Goal: Task Accomplishment & Management: Complete application form

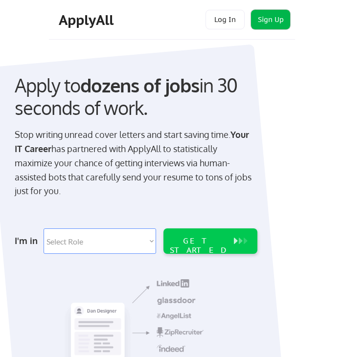
click at [282, 16] on button "Sign Up" at bounding box center [270, 20] width 39 height 20
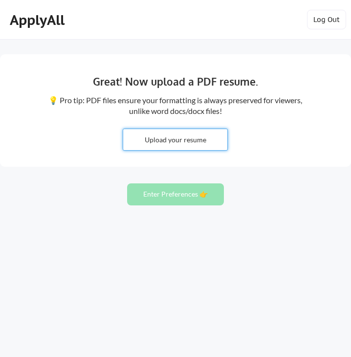
click at [173, 142] on input "file" at bounding box center [175, 139] width 104 height 21
type input "C:\fakepath\Resume - Abena Achianor.pdf"
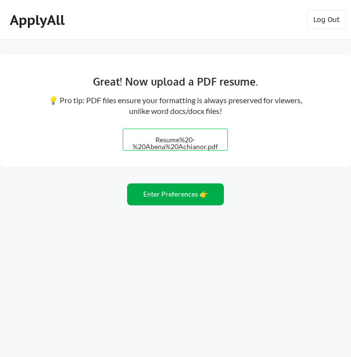
click at [196, 204] on button "Enter Preferences 👉" at bounding box center [175, 195] width 97 height 22
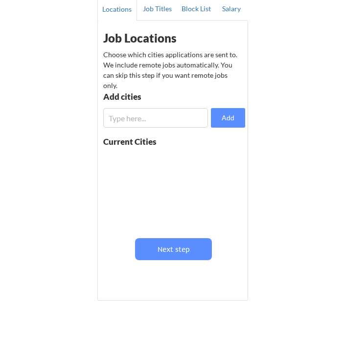
scroll to position [100, 0]
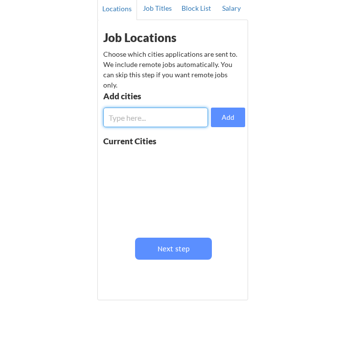
click at [125, 121] on input "input" at bounding box center [155, 118] width 105 height 20
type input "indi"
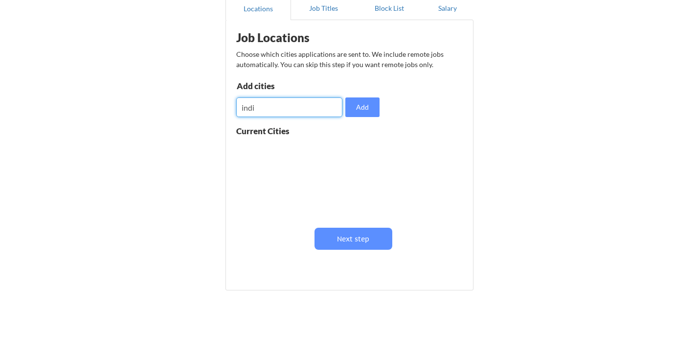
click at [305, 112] on input "input" at bounding box center [289, 107] width 106 height 20
type input "indianapolis"
click at [344, 108] on button "Add" at bounding box center [362, 107] width 34 height 20
click at [344, 149] on button at bounding box center [349, 149] width 7 height 7
click at [288, 115] on input "input" at bounding box center [289, 107] width 106 height 20
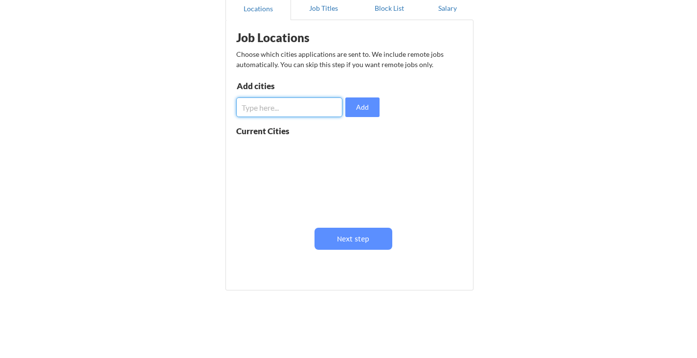
click at [288, 115] on input "input" at bounding box center [289, 107] width 106 height 20
type input "Indianapolis"
click at [344, 104] on button "Add" at bounding box center [362, 107] width 34 height 20
click at [289, 111] on input "input" at bounding box center [289, 107] width 106 height 20
type input "Noblesville"
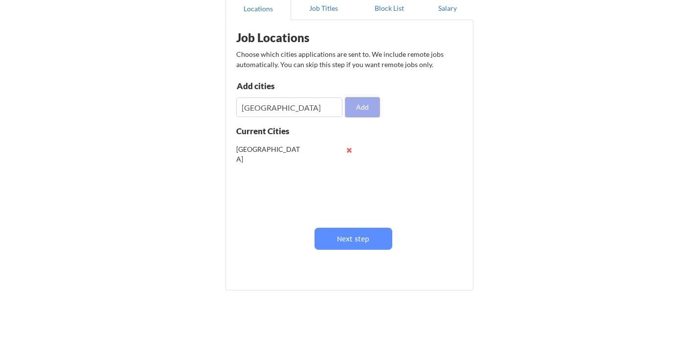
click at [344, 104] on button "Add" at bounding box center [362, 107] width 34 height 20
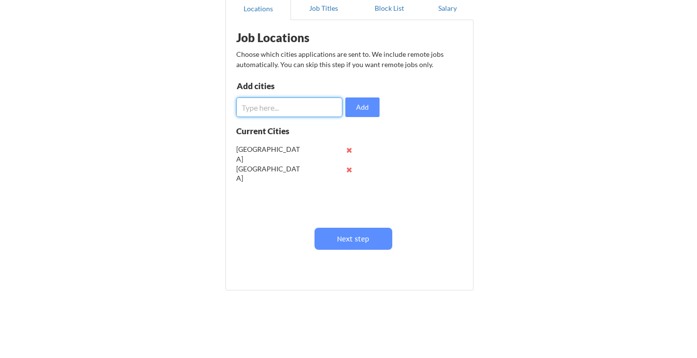
click at [296, 109] on input "input" at bounding box center [289, 107] width 106 height 20
type input "Dayton, OH"
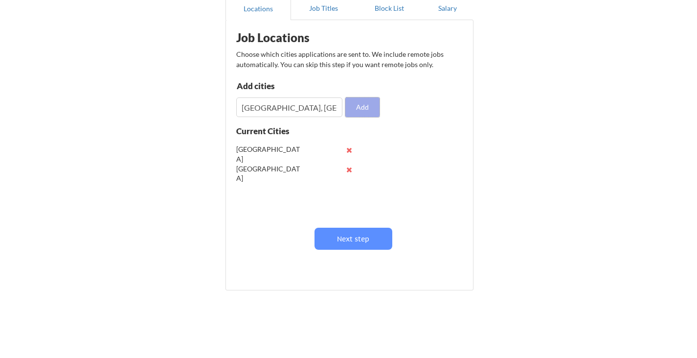
click at [344, 103] on button "Add" at bounding box center [362, 107] width 34 height 20
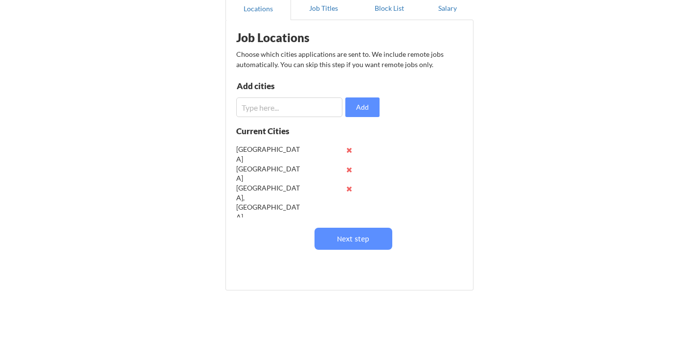
click at [291, 173] on div "Noblesville" at bounding box center [268, 173] width 64 height 19
click at [281, 165] on div "Noblesville" at bounding box center [268, 173] width 64 height 19
click at [344, 171] on button at bounding box center [349, 169] width 7 height 7
click at [344, 147] on button at bounding box center [349, 149] width 7 height 7
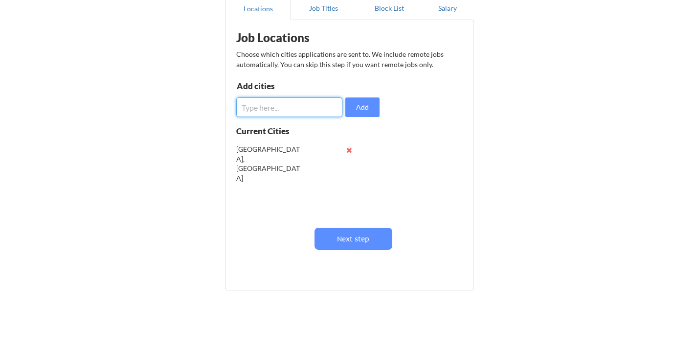
click at [313, 108] on input "input" at bounding box center [289, 107] width 106 height 20
type input "[GEOGRAPHIC_DATA], [GEOGRAPHIC_DATA]"
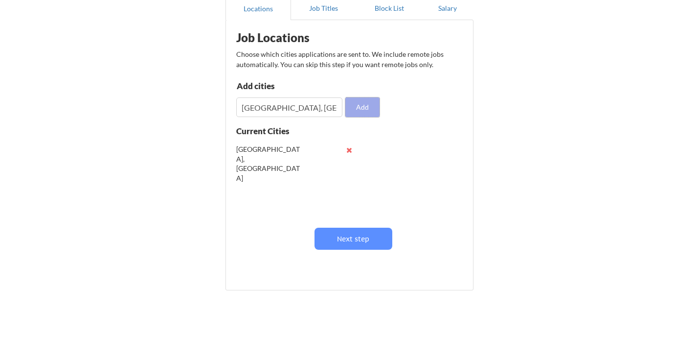
click at [344, 107] on button "Add" at bounding box center [362, 107] width 34 height 20
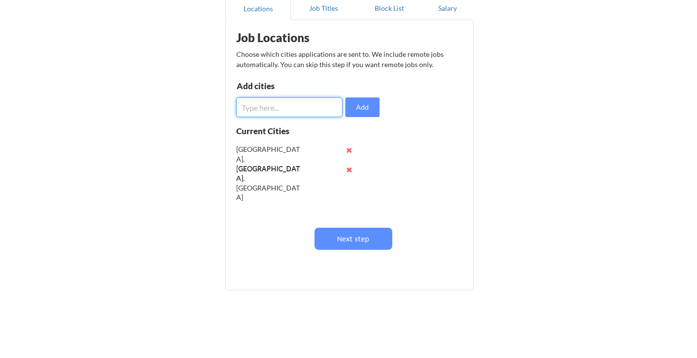
click at [299, 111] on input "input" at bounding box center [289, 107] width 106 height 20
type input "Noblesville, IN"
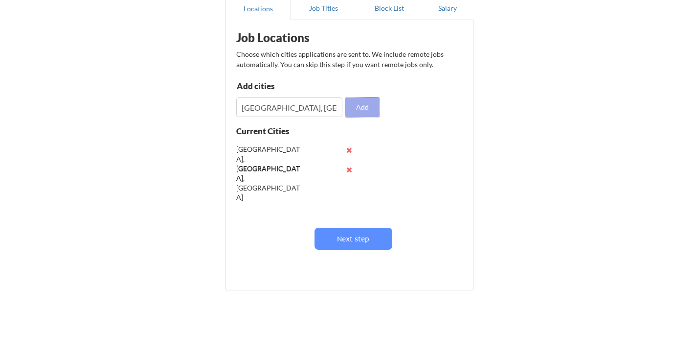
click at [344, 114] on button "Add" at bounding box center [362, 107] width 34 height 20
click at [344, 149] on button at bounding box center [349, 149] width 7 height 7
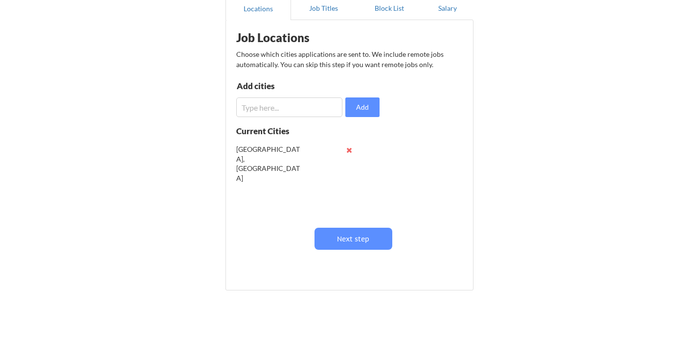
click at [344, 149] on button at bounding box center [349, 149] width 7 height 7
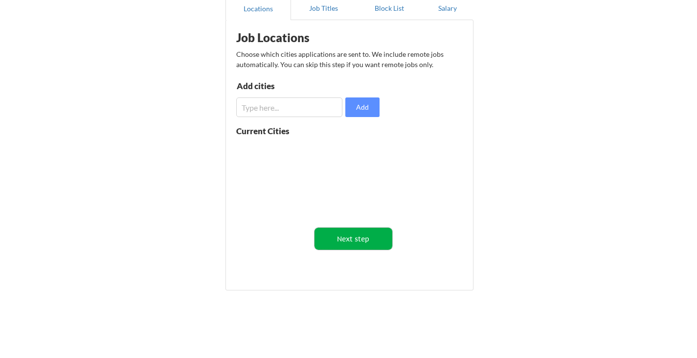
click at [344, 235] on button "Next step" at bounding box center [354, 239] width 78 height 22
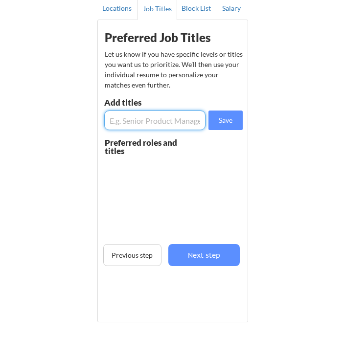
click at [161, 113] on input "input" at bounding box center [154, 121] width 101 height 20
paste input "IT Auditor"
type input "IT Auditor"
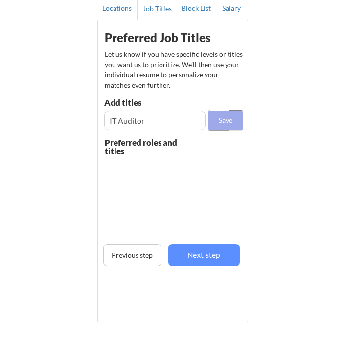
click at [224, 119] on button "Save" at bounding box center [225, 121] width 34 height 20
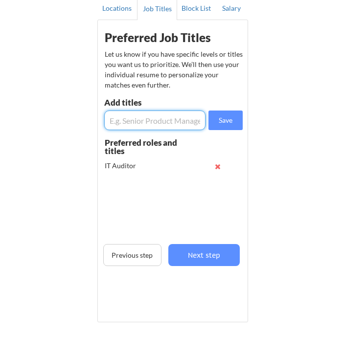
click at [124, 126] on input "input" at bounding box center [154, 121] width 101 height 20
paste input "IT Audit Analyst/Specialist"
type input "IT Audit Analyst/Specialist"
click at [219, 121] on button "Save" at bounding box center [225, 121] width 34 height 20
click at [148, 118] on input "input" at bounding box center [154, 121] width 101 height 20
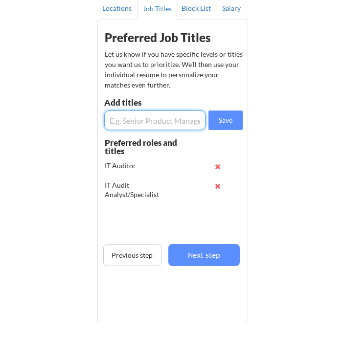
paste input "Internal Auditor (IT focus)"
type input "Internal Auditor (IT focus)"
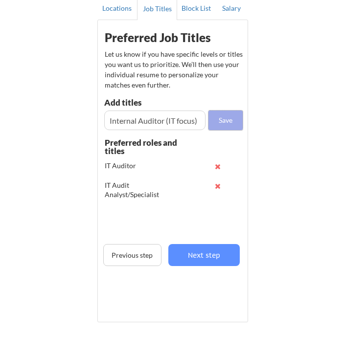
click at [224, 123] on button "Save" at bounding box center [225, 121] width 34 height 20
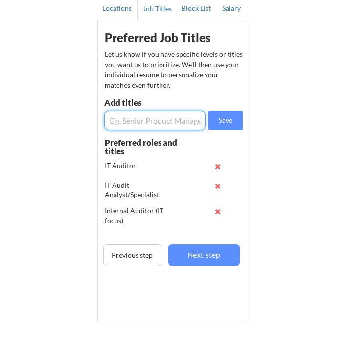
click at [137, 121] on input "input" at bounding box center [154, 121] width 101 height 20
paste input "SOX Analyst/Specialist"
type input "SOX Analyst/Specialist"
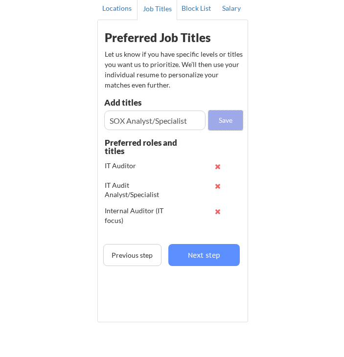
click at [224, 121] on button "Save" at bounding box center [225, 121] width 34 height 20
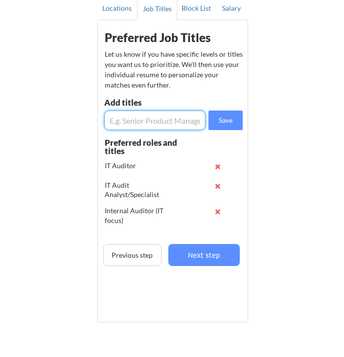
click at [170, 118] on input "input" at bounding box center [154, 121] width 101 height 20
paste input "SOC 1 or SOC 2 Analyst"
type input "SOC 1 or SOC 2 Analyst"
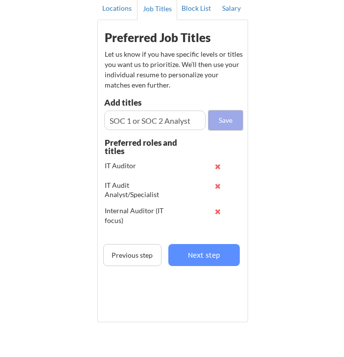
click at [222, 124] on button "Save" at bounding box center [225, 121] width 34 height 20
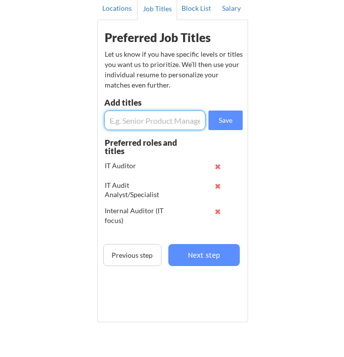
click at [127, 120] on input "input" at bounding box center [154, 121] width 101 height 20
paste input "IT Security Analyst (Controls Tester)"
type input "IT Security Analyst (Controls Tester)"
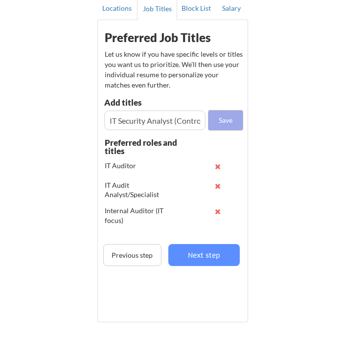
click at [223, 119] on button "Save" at bounding box center [225, 121] width 34 height 20
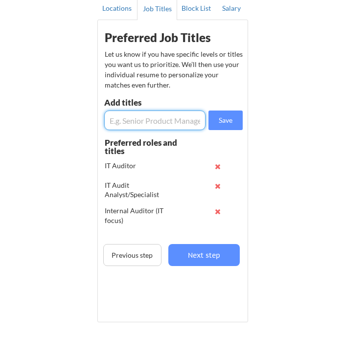
click at [177, 124] on input "input" at bounding box center [154, 121] width 101 height 20
paste input "IT Security Specialist"
type input "IT Security Specialist"
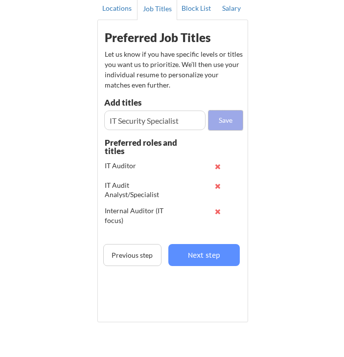
click at [229, 120] on button "Save" at bounding box center [225, 121] width 34 height 20
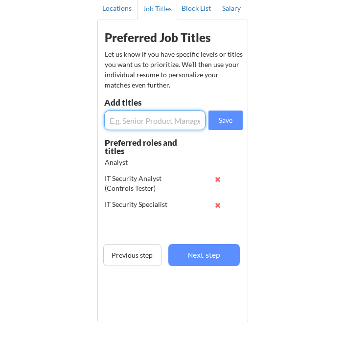
click at [145, 121] on input "input" at bounding box center [154, 121] width 101 height 20
paste input "IT Security Auditor"
type input "IT Security Auditor"
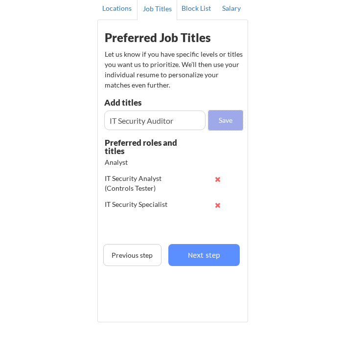
click at [222, 122] on button "Save" at bounding box center [225, 121] width 34 height 20
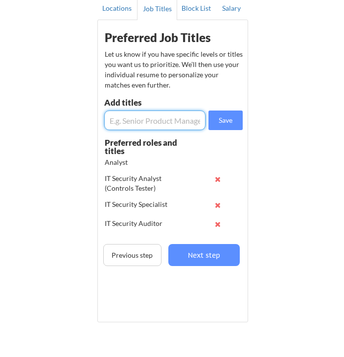
click at [134, 121] on input "input" at bounding box center [154, 121] width 101 height 20
paste input "PCI Assessor"
type input "PCI Assessor"
click at [220, 114] on button "Save" at bounding box center [225, 121] width 34 height 20
click at [135, 119] on input "input" at bounding box center [154, 121] width 101 height 20
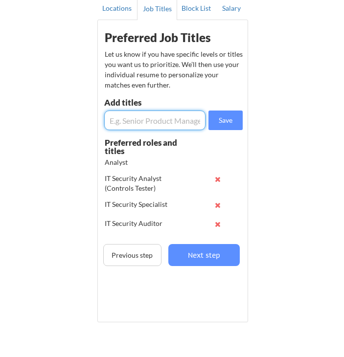
paste input "ISO 27001 Lead Auditor"
type input "ISO 27001 Lead Auditor"
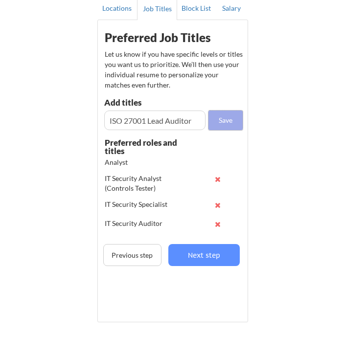
click at [226, 116] on button "Save" at bounding box center [225, 121] width 34 height 20
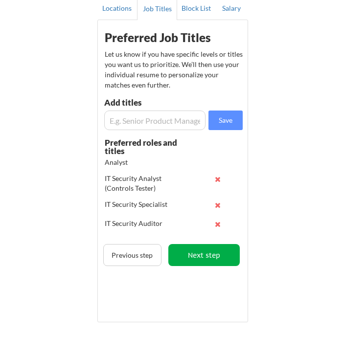
click at [202, 263] on button "Next step" at bounding box center [204, 255] width 72 height 22
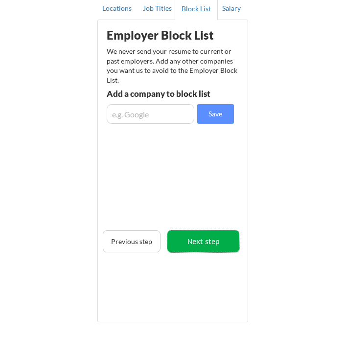
click at [197, 246] on button "Next step" at bounding box center [203, 241] width 72 height 22
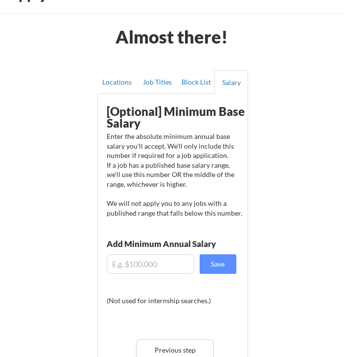
scroll to position [0, 0]
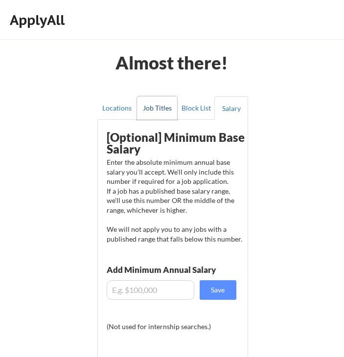
click at [165, 108] on button "Job Titles" at bounding box center [157, 107] width 40 height 23
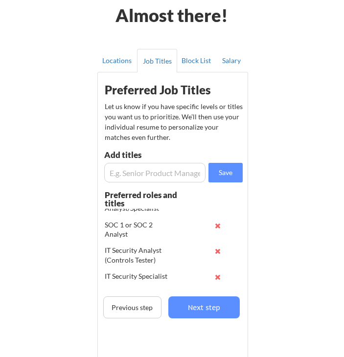
scroll to position [48, 0]
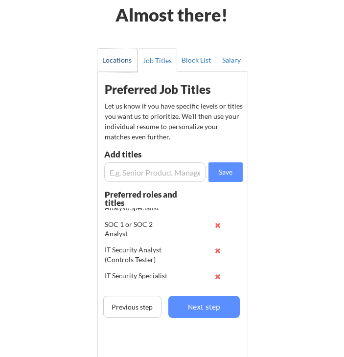
click at [124, 57] on button "Locations" at bounding box center [117, 59] width 40 height 23
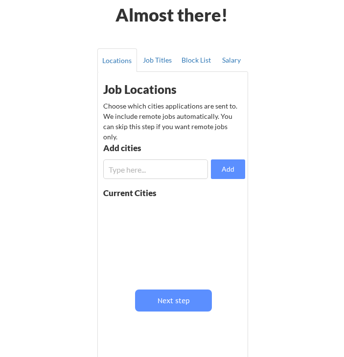
click at [160, 177] on input "input" at bounding box center [155, 170] width 105 height 20
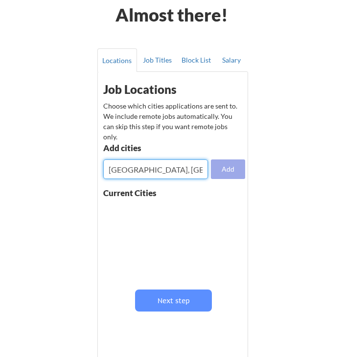
type input "[GEOGRAPHIC_DATA], [GEOGRAPHIC_DATA]"
click at [225, 166] on button "Add" at bounding box center [228, 170] width 34 height 20
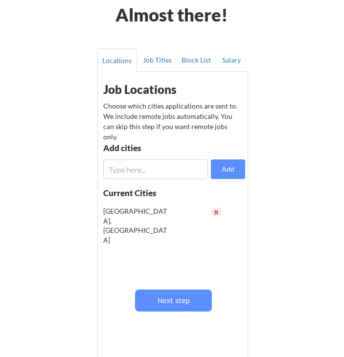
click at [217, 211] on button at bounding box center [216, 211] width 7 height 7
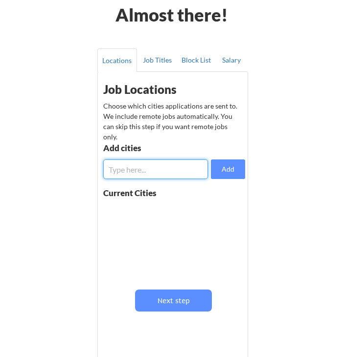
click at [142, 167] on input "input" at bounding box center [155, 170] width 105 height 20
type input "[GEOGRAPHIC_DATA], [GEOGRAPHIC_DATA]"
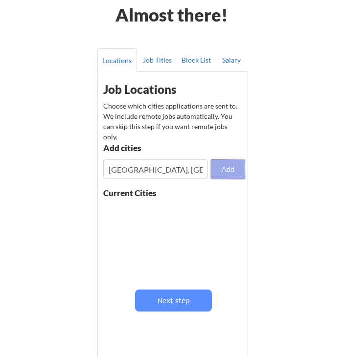
click at [230, 163] on button "Add" at bounding box center [228, 170] width 34 height 20
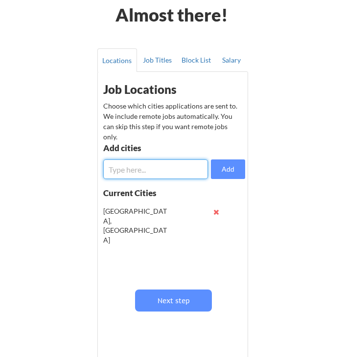
click at [159, 169] on input "input" at bounding box center [155, 170] width 105 height 20
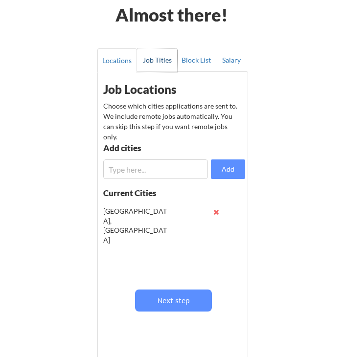
click at [151, 63] on button "Job Titles" at bounding box center [157, 59] width 40 height 23
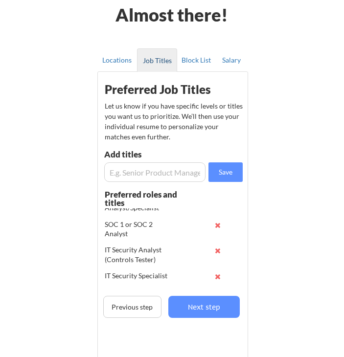
scroll to position [84, 0]
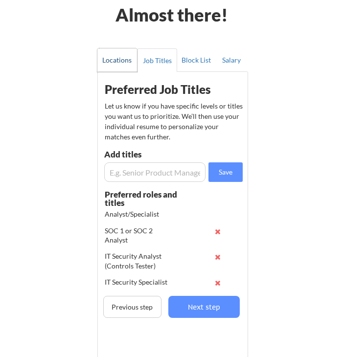
click at [123, 62] on button "Locations" at bounding box center [117, 59] width 40 height 23
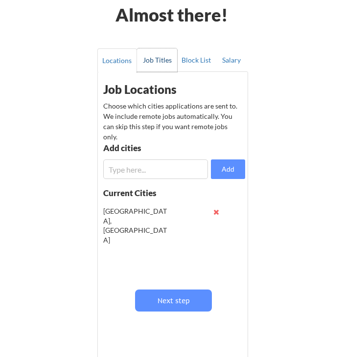
click at [140, 59] on button "Job Titles" at bounding box center [157, 59] width 40 height 23
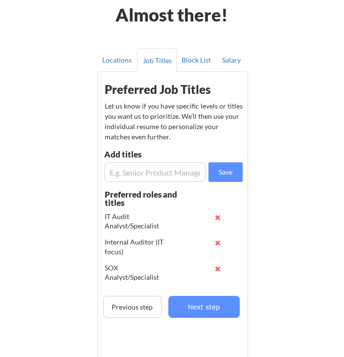
scroll to position [0, 0]
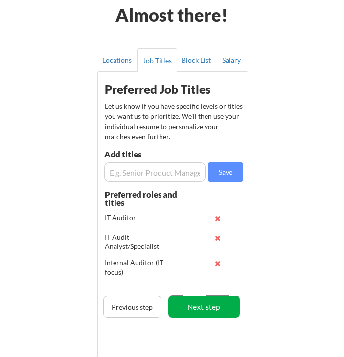
click at [212, 315] on button "Next step" at bounding box center [204, 307] width 72 height 22
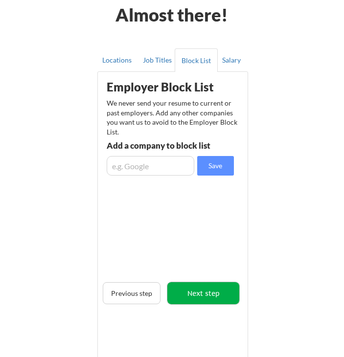
click at [211, 292] on button "Next step" at bounding box center [203, 293] width 72 height 22
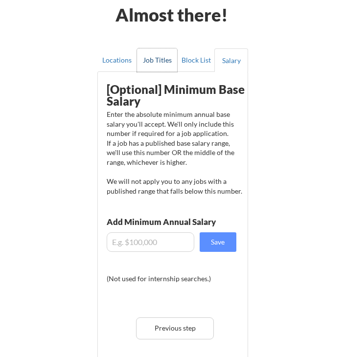
click at [158, 57] on button "Job Titles" at bounding box center [157, 59] width 40 height 23
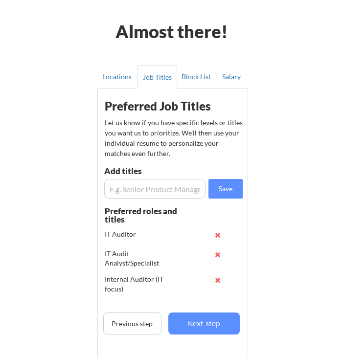
scroll to position [33, 0]
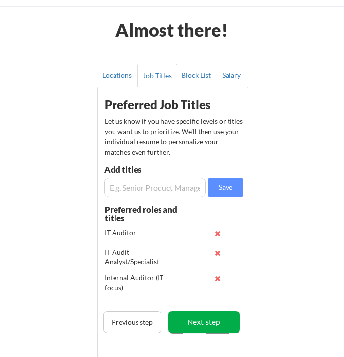
click at [212, 319] on button "Next step" at bounding box center [204, 322] width 72 height 22
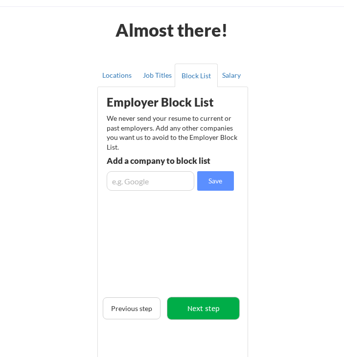
click at [212, 319] on button "Next step" at bounding box center [203, 309] width 72 height 22
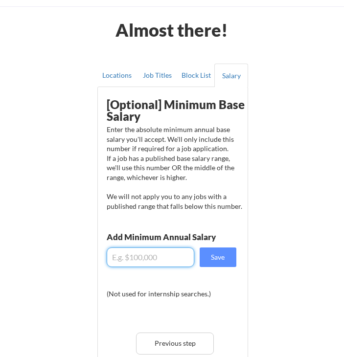
click at [127, 260] on input "input" at bounding box center [151, 258] width 88 height 20
type input "$0"
type input "$90,000"
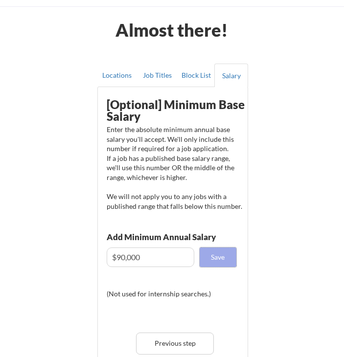
click at [216, 254] on button "Save" at bounding box center [218, 258] width 37 height 20
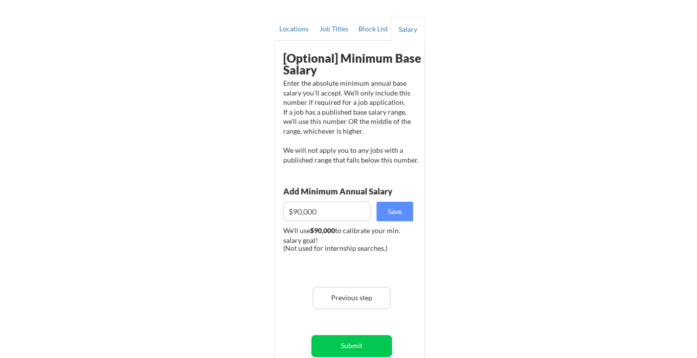
scroll to position [80, 0]
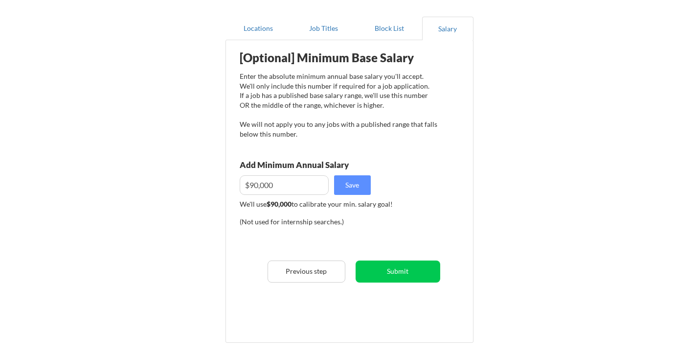
click at [344, 171] on div "Almost there! Locations Job Titles Block List Salary Employer Block List We nev…" at bounding box center [348, 176] width 697 height 512
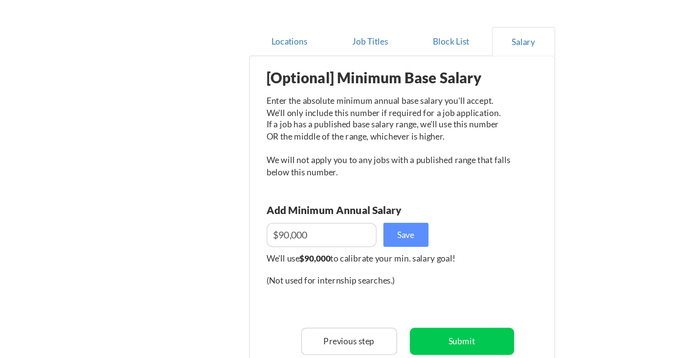
scroll to position [7, 0]
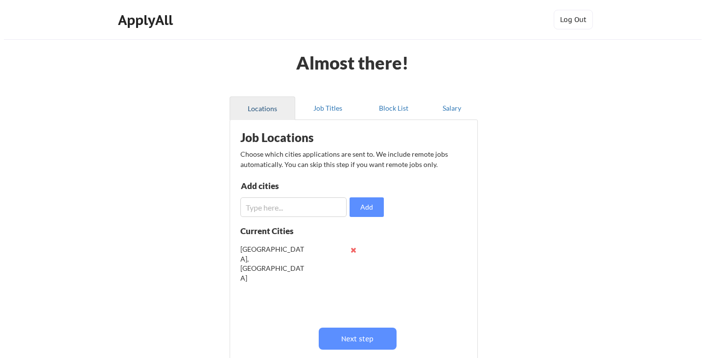
scroll to position [28, 0]
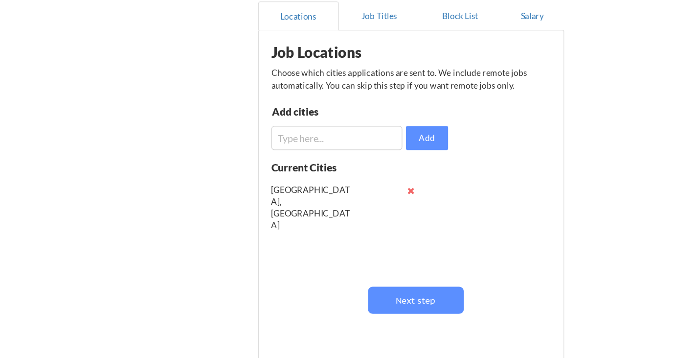
click at [390, 339] on div "Job Locations Choose which cities applications are sent to. We include remote j…" at bounding box center [351, 222] width 241 height 253
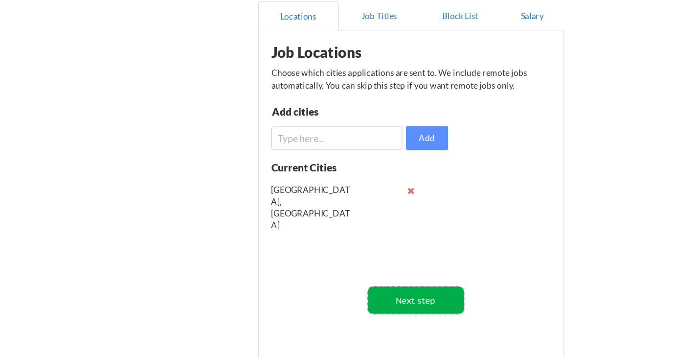
click at [373, 310] on button "Next step" at bounding box center [354, 310] width 78 height 22
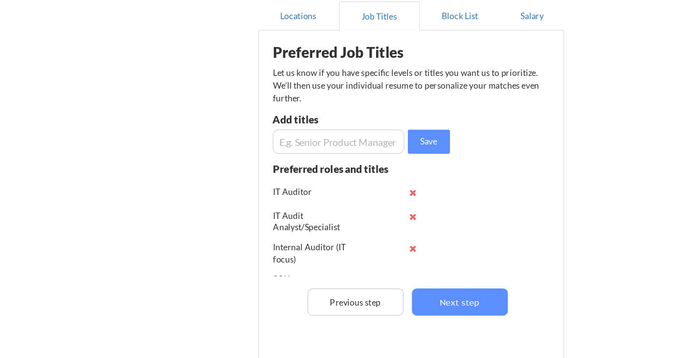
click at [362, 294] on div "Preferred roles and titles IT Auditor IT Audit Analyst/Specialist Internal Audi…" at bounding box center [309, 248] width 143 height 97
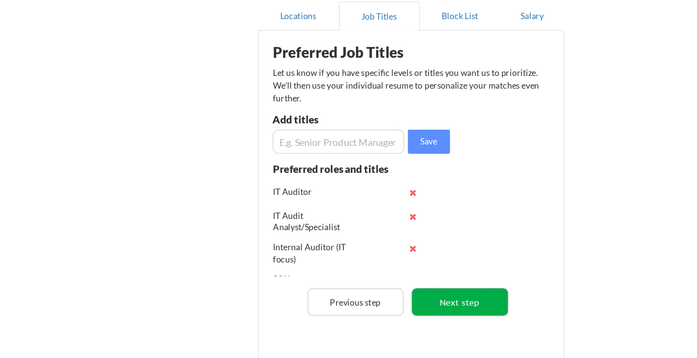
click at [391, 312] on button "Next step" at bounding box center [389, 311] width 78 height 22
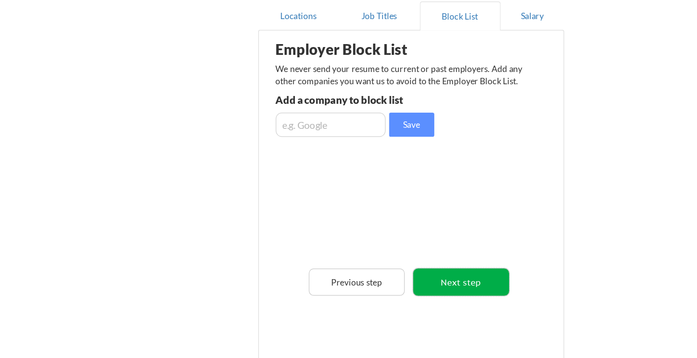
click at [393, 300] on button "Next step" at bounding box center [390, 295] width 78 height 22
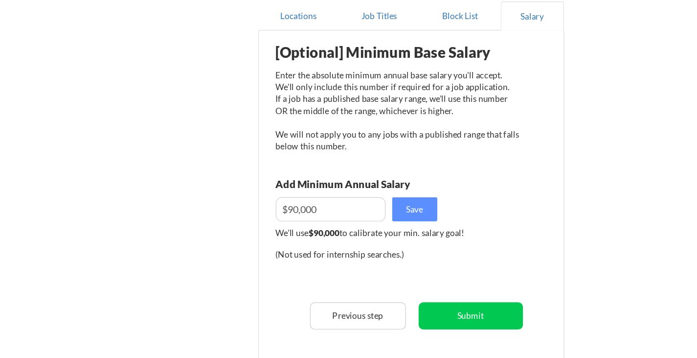
click at [442, 302] on div "[Optional] Minimum Base Salary Enter the absolute minimum annual base salary yo…" at bounding box center [351, 236] width 241 height 280
click at [414, 324] on button "Submit" at bounding box center [398, 323] width 85 height 22
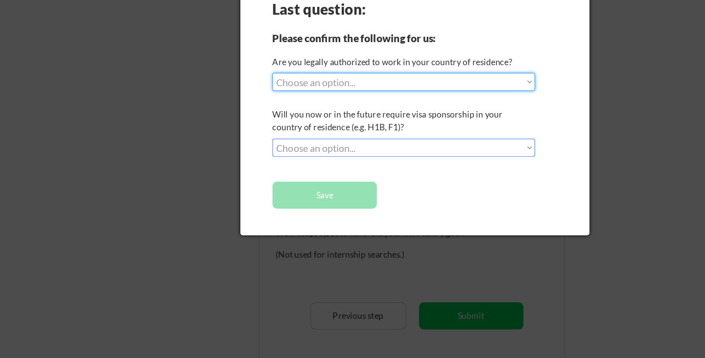
click at [414, 135] on select "Choose an option... Yes, I am a US Citizen Yes, I am a Canadian Citizen Yes, I …" at bounding box center [343, 133] width 213 height 15
select select ""yes__i_am_a_us_citizen""
click at [237, 126] on select "Choose an option... Yes, I am a US Citizen Yes, I am a Canadian Citizen Yes, I …" at bounding box center [343, 133] width 213 height 15
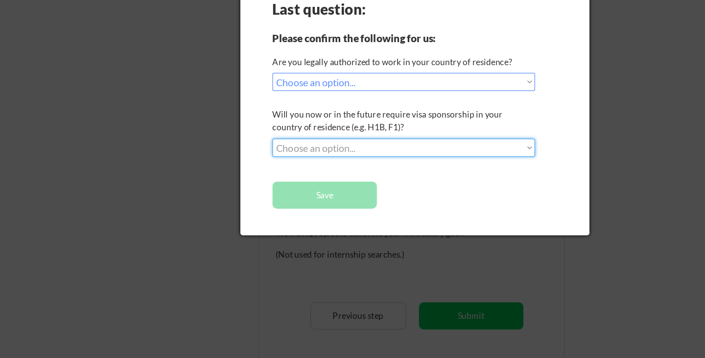
click at [325, 182] on select "Choose an option... No, I will not need sponsorship Yes, I will need sponsorship" at bounding box center [343, 186] width 213 height 15
select select ""no__i_will_not_need_sponsorship""
click at [237, 179] on select "Choose an option... No, I will not need sponsorship Yes, I will need sponsorship" at bounding box center [343, 186] width 213 height 15
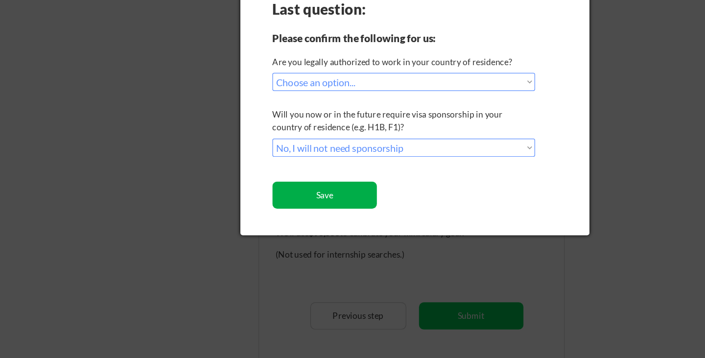
click at [299, 222] on button "Save" at bounding box center [279, 225] width 85 height 22
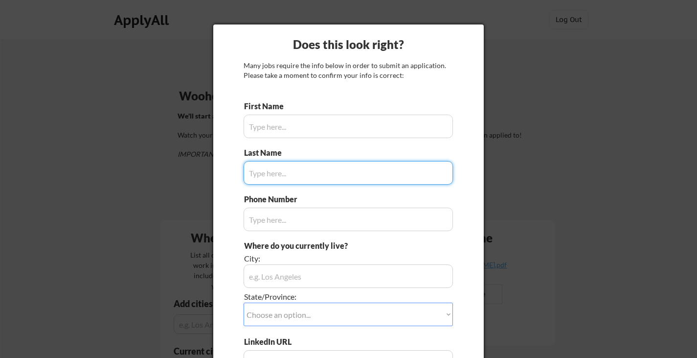
type input "Abena"
type input "[PHONE_NUMBER]"
click at [327, 174] on input "input" at bounding box center [348, 172] width 209 height 23
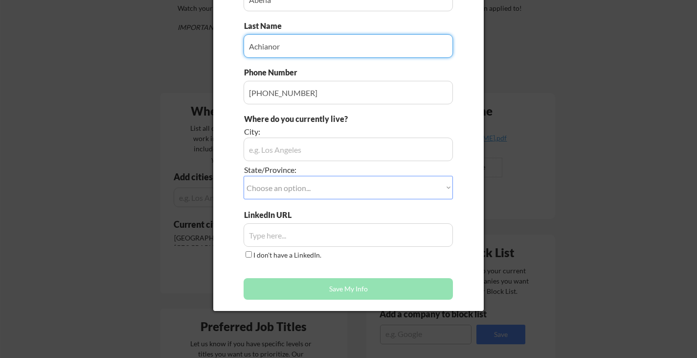
scroll to position [128, 0]
type input "Achianor"
click at [328, 149] on input "input" at bounding box center [348, 148] width 209 height 23
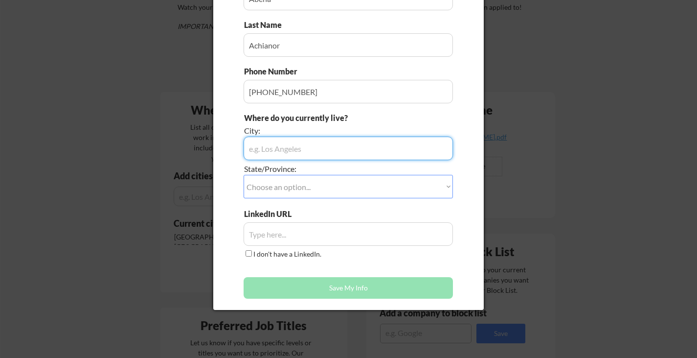
type input "I"
type input "Noblesville"
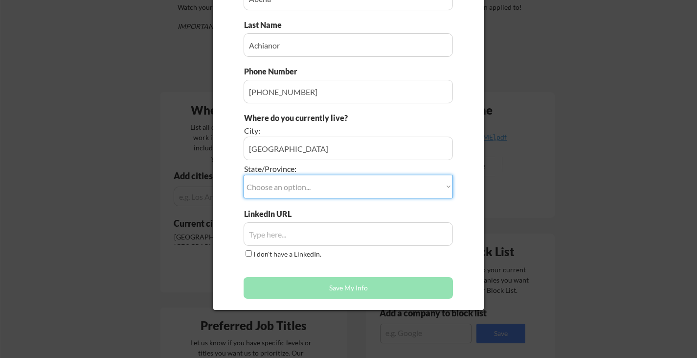
click at [317, 186] on select "Choose an option... Other/Not Applicable Alabama Alaska Alberta Arizona Arkansa…" at bounding box center [348, 186] width 209 height 23
select select ""Indiana""
click at [244, 175] on select "Choose an option... Other/Not Applicable Alabama Alaska Alberta Arizona Arkansa…" at bounding box center [348, 186] width 209 height 23
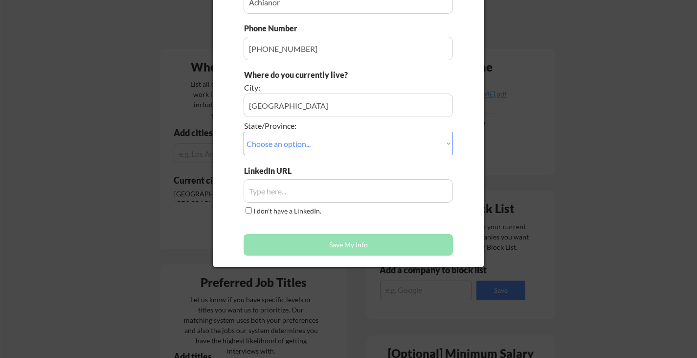
scroll to position [171, 0]
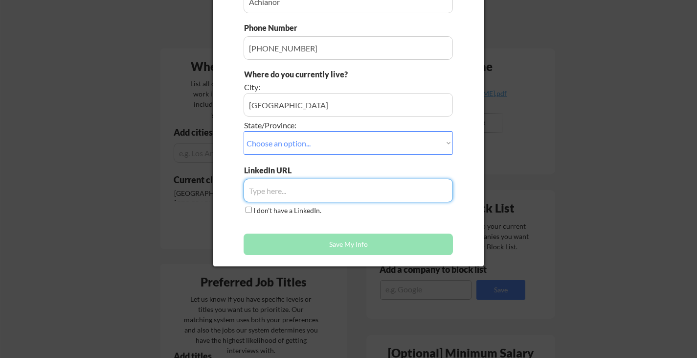
paste input "https://www.linkedin.com/in/abenaachianor/"
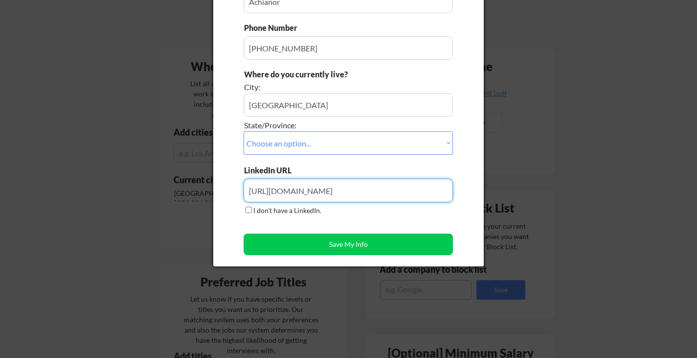
type input "https://www.linkedin.com/in/abenaachianor/"
click at [356, 219] on div "First Name Last Name Phone Number Where do you currently live? City: State/Prov…" at bounding box center [348, 95] width 209 height 330
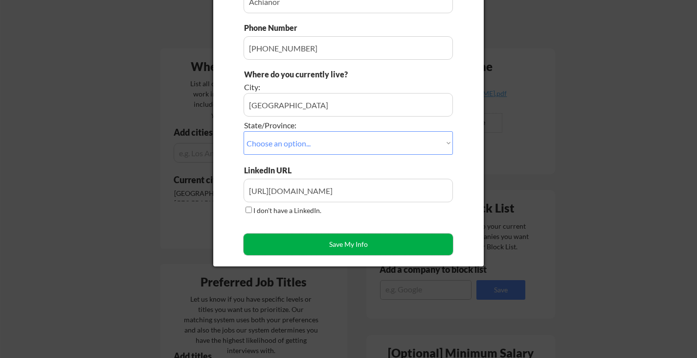
click at [346, 241] on button "Save My Info" at bounding box center [348, 244] width 209 height 22
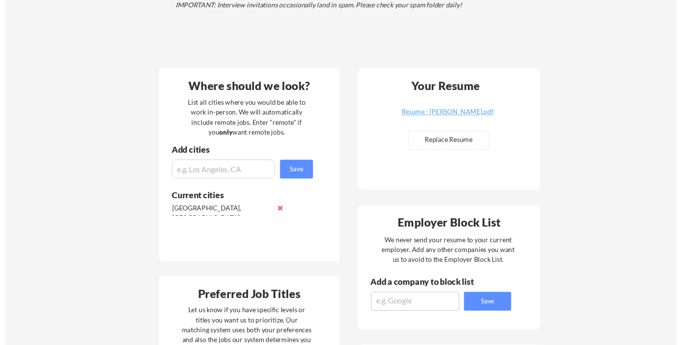
scroll to position [0, 0]
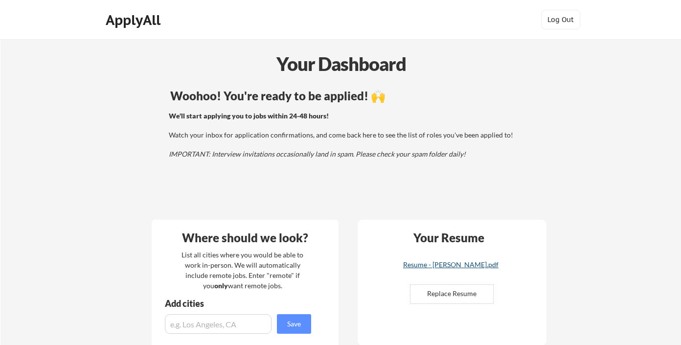
click at [448, 267] on div "Resume - [PERSON_NAME].pdf" at bounding box center [450, 264] width 116 height 7
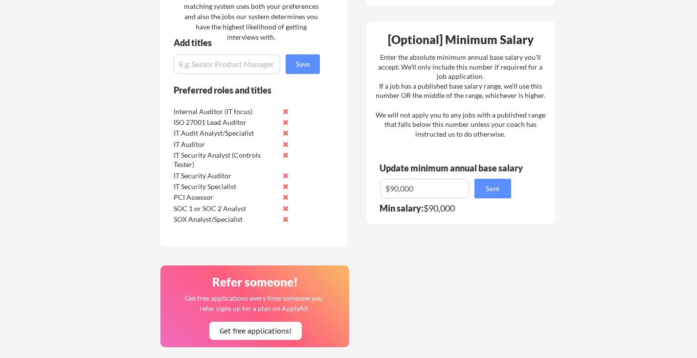
scroll to position [489, 0]
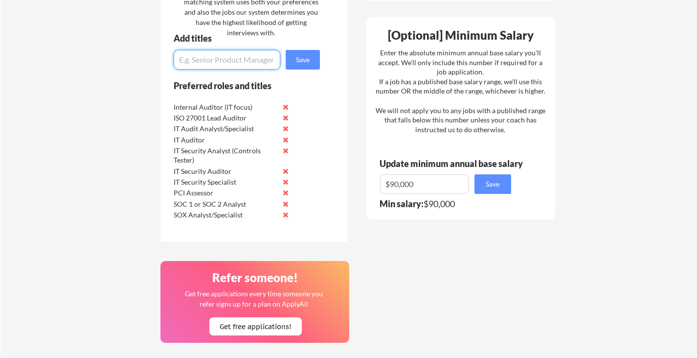
click at [211, 62] on input "input" at bounding box center [227, 60] width 107 height 20
paste input "SOX ([PERSON_NAME]) Compliance SOC 1 / SOC 2 Audit SSAE 18 Attestation ITGC (IT…"
type input "SOX ([PERSON_NAME]) Compliance SOC 1 / SOC 2 Audit SSAE 18 Attestation ITGC (IT…"
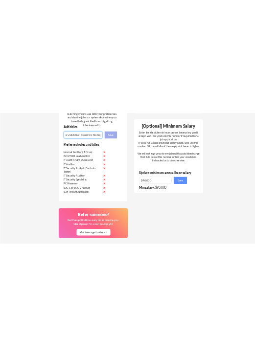
scroll to position [0, 0]
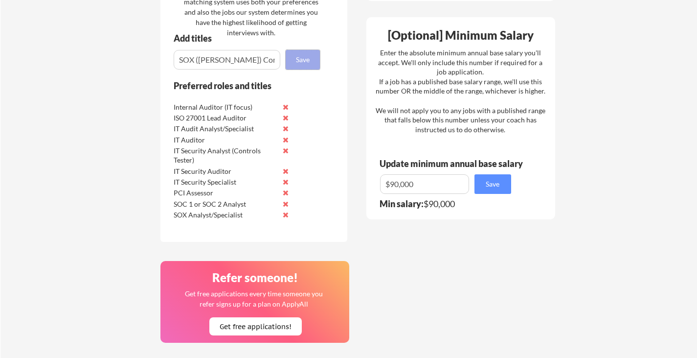
click at [309, 52] on button "Save" at bounding box center [303, 60] width 34 height 20
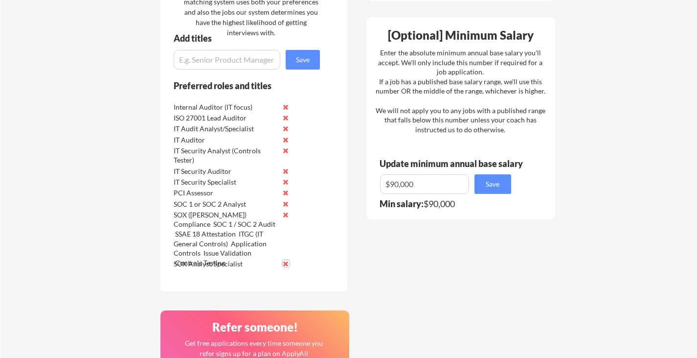
click at [286, 263] on button at bounding box center [285, 263] width 7 height 7
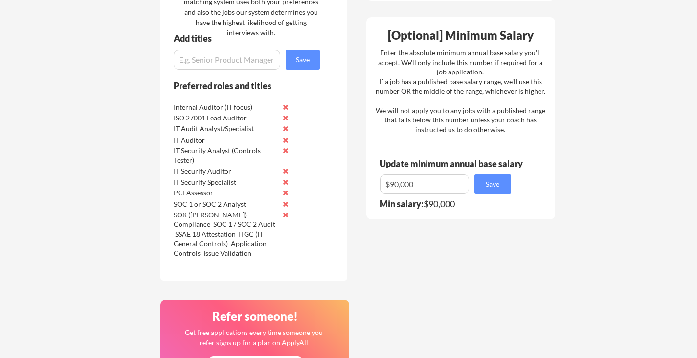
click at [286, 215] on button at bounding box center [285, 214] width 7 height 7
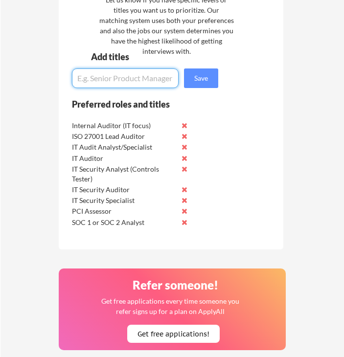
click at [102, 81] on input "input" at bounding box center [125, 79] width 107 height 20
paste input "SOX Analyst/Specialist"
type input "SOX Analyst/Specialist"
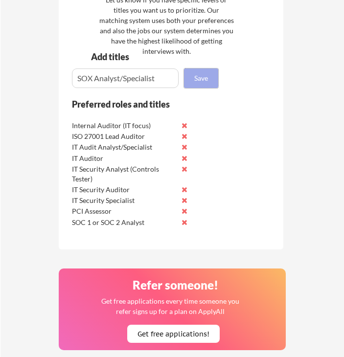
click at [207, 77] on button "Save" at bounding box center [201, 79] width 34 height 20
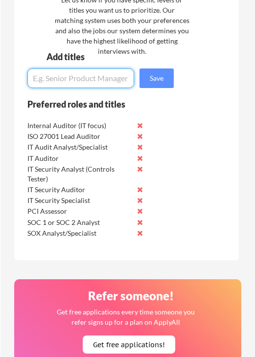
click at [54, 76] on input "input" at bounding box center [80, 79] width 107 height 20
paste input "SOX ([PERSON_NAME]) Compliance"
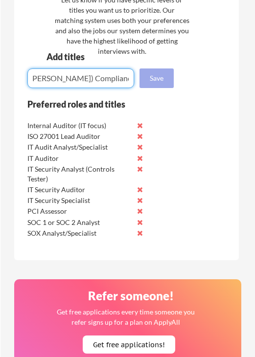
type input "SOX ([PERSON_NAME]) Compliance"
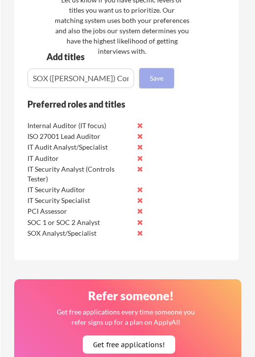
click at [146, 75] on button "Save" at bounding box center [156, 79] width 34 height 20
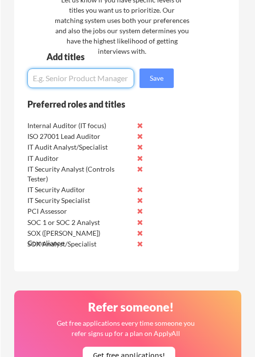
click at [73, 78] on input "input" at bounding box center [80, 79] width 107 height 20
paste input "SOC 1 / SOC 2 Audit"
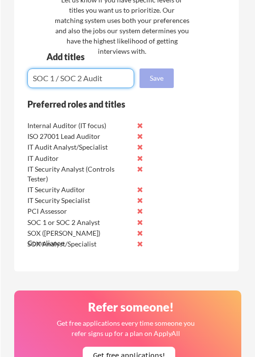
type input "SOC 1 / SOC 2 Audit"
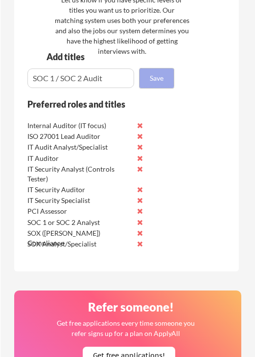
click at [151, 81] on button "Save" at bounding box center [156, 79] width 34 height 20
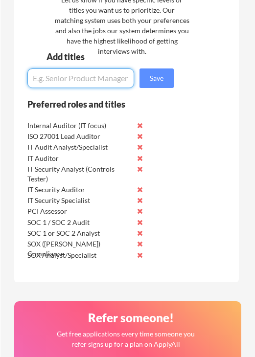
click at [43, 79] on input "input" at bounding box center [80, 79] width 107 height 20
drag, startPoint x: 46, startPoint y: 80, endPoint x: 38, endPoint y: 75, distance: 9.8
click at [38, 75] on input "input" at bounding box center [80, 79] width 107 height 20
paste input "SSAE 18 Attestation"
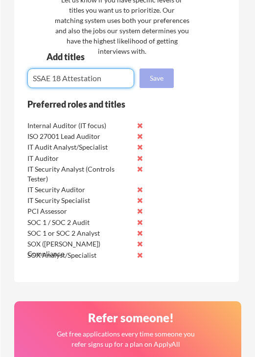
type input "SSAE 18 Attestation"
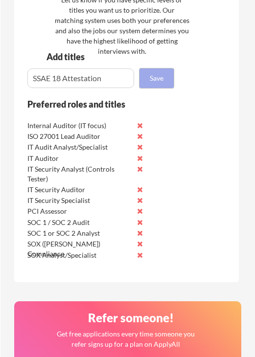
click at [161, 82] on button "Save" at bounding box center [156, 79] width 34 height 20
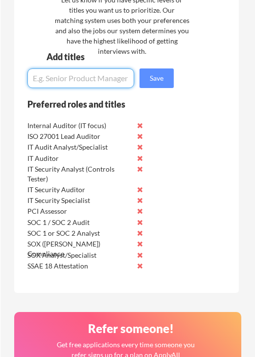
click at [57, 77] on input "input" at bounding box center [80, 79] width 107 height 20
paste input "ITGC (IT General Controls)"
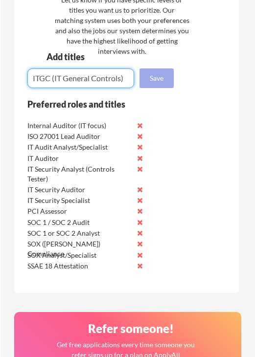
type input "ITGC (IT General Controls)"
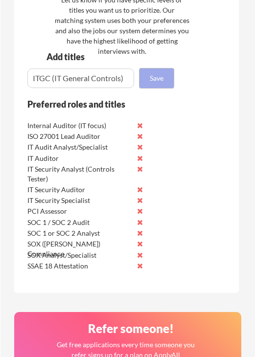
click at [158, 83] on button "Save" at bounding box center [156, 79] width 34 height 20
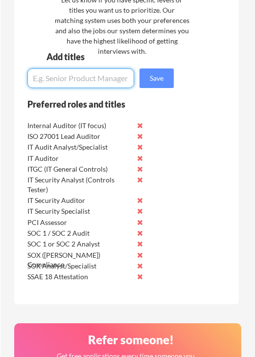
click at [45, 75] on input "input" at bounding box center [80, 79] width 107 height 20
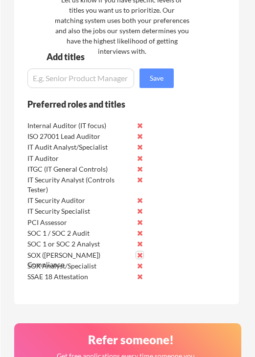
click at [139, 256] on button at bounding box center [139, 255] width 7 height 7
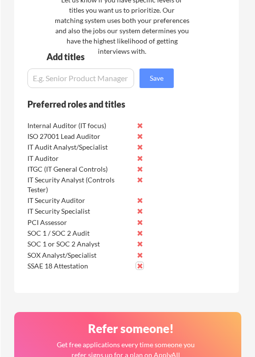
click at [138, 268] on button at bounding box center [139, 265] width 7 height 7
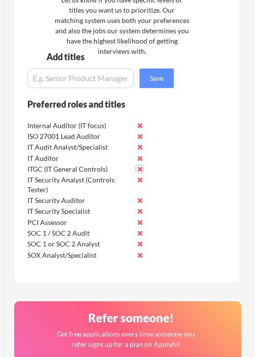
click at [140, 168] on button at bounding box center [139, 168] width 7 height 7
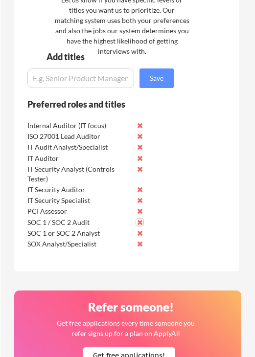
click at [139, 221] on button at bounding box center [139, 222] width 7 height 7
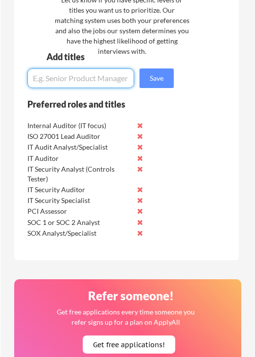
click at [48, 77] on input "input" at bounding box center [80, 79] width 107 height 20
click at [53, 83] on input "input" at bounding box center [80, 79] width 107 height 20
paste input "SOX ([PERSON_NAME]) Compliance"
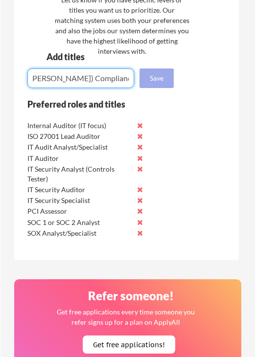
type input "SOX ([PERSON_NAME]) Compliance"
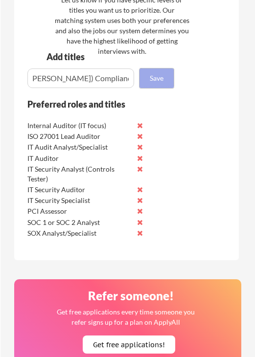
scroll to position [0, 0]
click at [148, 78] on button "Save" at bounding box center [156, 79] width 34 height 20
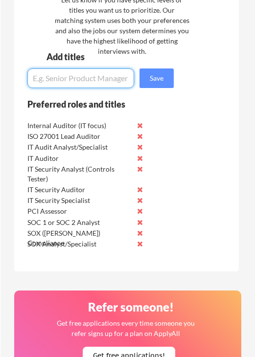
click at [69, 80] on input "input" at bounding box center [80, 79] width 107 height 20
paste input "SOC 1 / SOC 2 Audit"
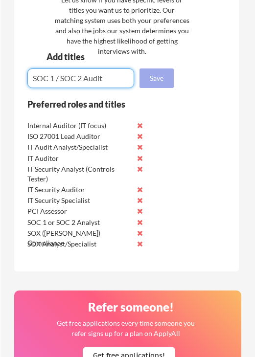
type input "SOC 1 / SOC 2 Audit"
click at [146, 78] on button "Save" at bounding box center [156, 79] width 34 height 20
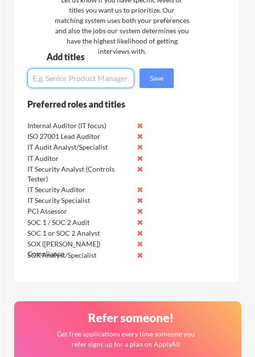
click at [76, 79] on input "input" at bounding box center [80, 79] width 107 height 20
paste input "SSAE 18 Attestation"
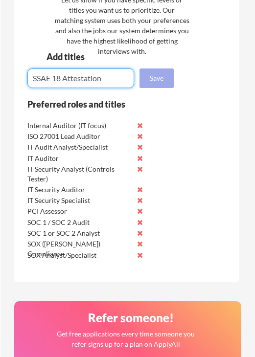
type input "SSAE 18 Attestation"
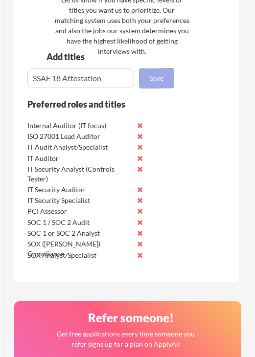
click at [156, 81] on button "Save" at bounding box center [156, 79] width 34 height 20
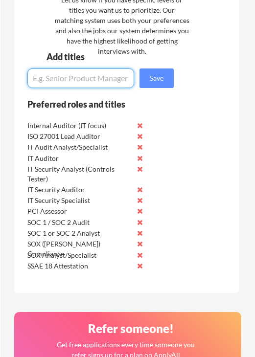
click at [56, 80] on input "input" at bounding box center [80, 79] width 107 height 20
paste input "ITGC (IT General Controls)"
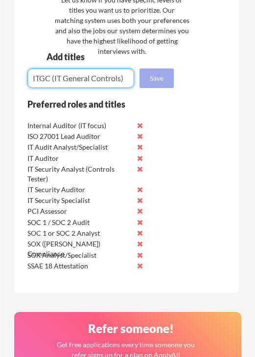
type input "ITGC (IT General Controls)"
click at [156, 74] on button "Save" at bounding box center [156, 79] width 34 height 20
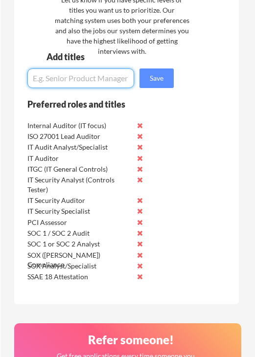
click at [73, 77] on input "input" at bounding box center [80, 79] width 107 height 20
paste input "Application Controls"
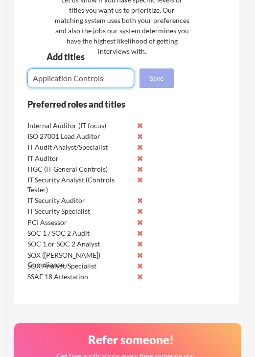
type input "Application Controls"
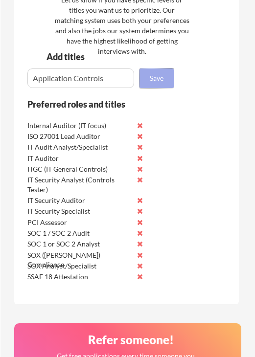
click at [158, 74] on button "Save" at bounding box center [156, 79] width 34 height 20
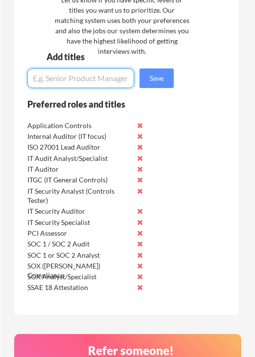
click at [89, 79] on input "input" at bounding box center [80, 79] width 107 height 20
paste input "Issue Validation"
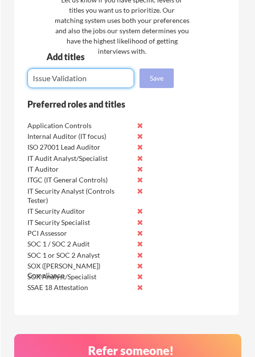
type input "Issue Validation"
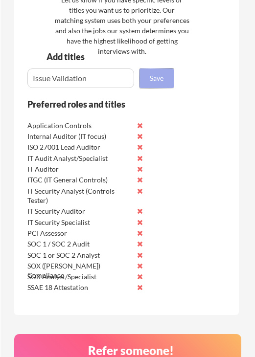
click at [153, 75] on button "Save" at bounding box center [156, 79] width 34 height 20
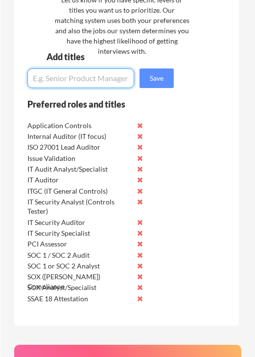
click at [88, 75] on input "input" at bounding box center [80, 79] width 107 height 20
paste input "Controls Testing"
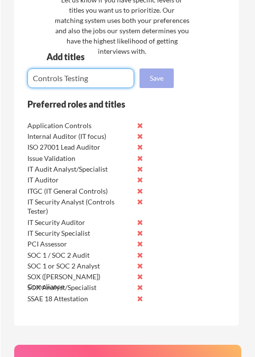
type input "Controls Testing"
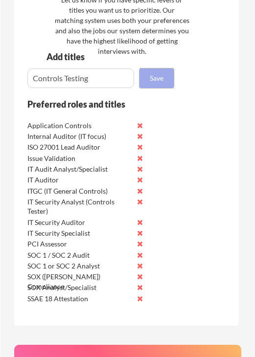
click at [162, 76] on button "Save" at bounding box center [156, 79] width 34 height 20
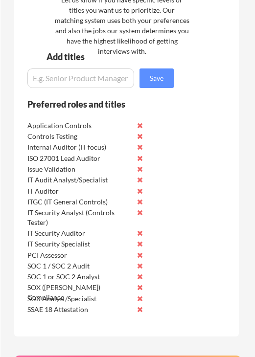
click at [104, 80] on input "input" at bounding box center [80, 79] width 107 height 20
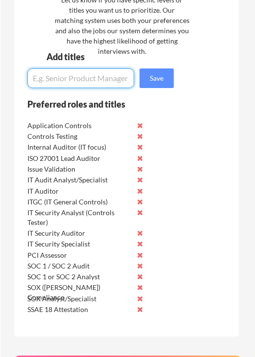
paste input "Control Design & Effectiveness"
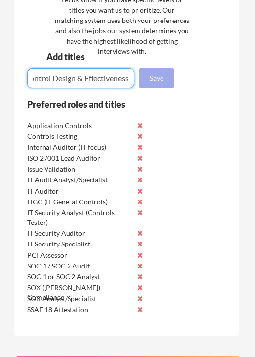
type input "Control Design & Effectiveness"
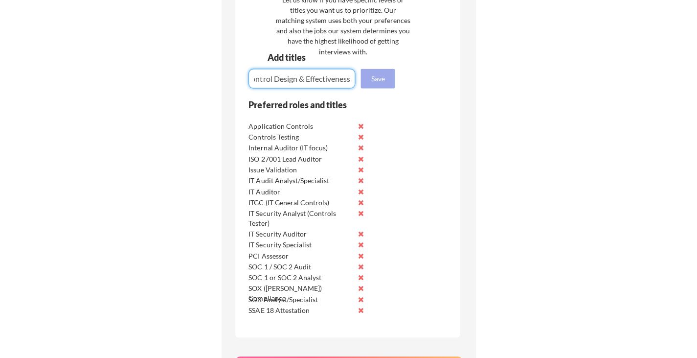
scroll to position [0, 0]
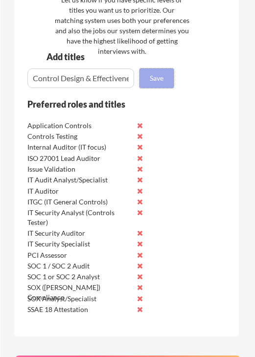
click at [156, 83] on button "Save" at bounding box center [156, 79] width 34 height 20
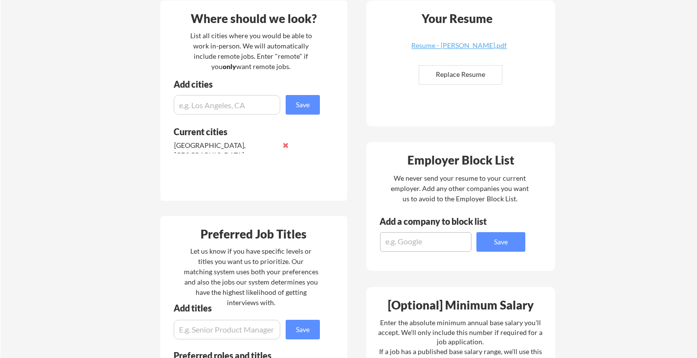
scroll to position [228, 0]
